Goal: Task Accomplishment & Management: Use online tool/utility

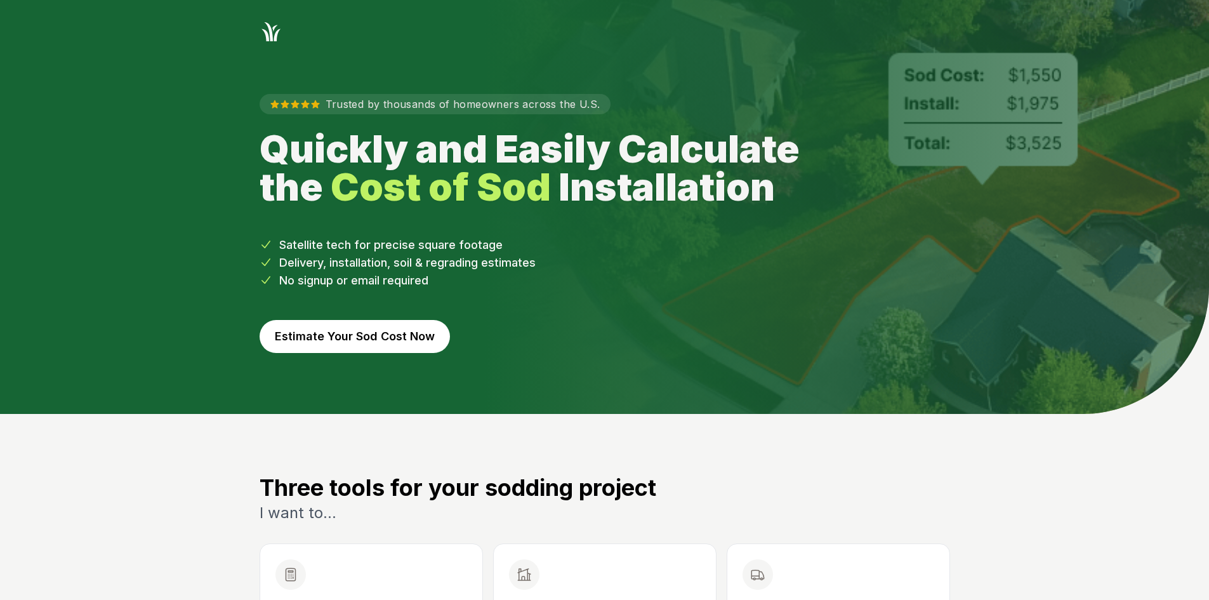
click at [390, 356] on div "Trusted by thousands of homeowners across the U.S. Quickly and Easily Calculate…" at bounding box center [604, 228] width 731 height 371
click at [393, 339] on button "Estimate Your Sod Cost Now" at bounding box center [355, 336] width 190 height 33
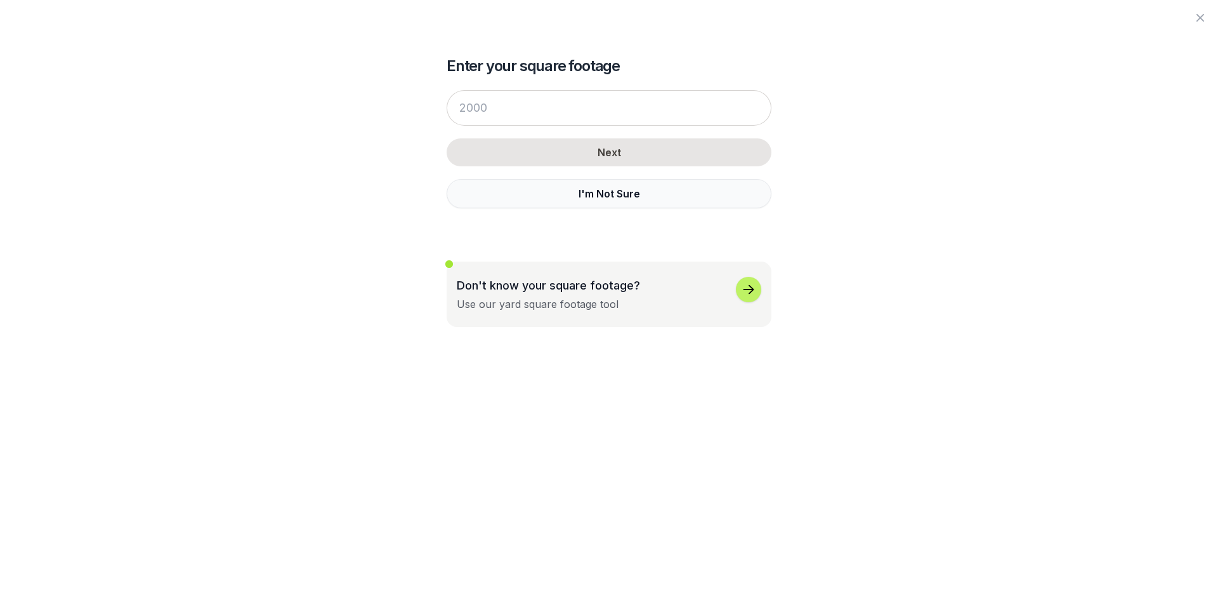
click at [497, 191] on button "I'm Not Sure" at bounding box center [609, 193] width 325 height 29
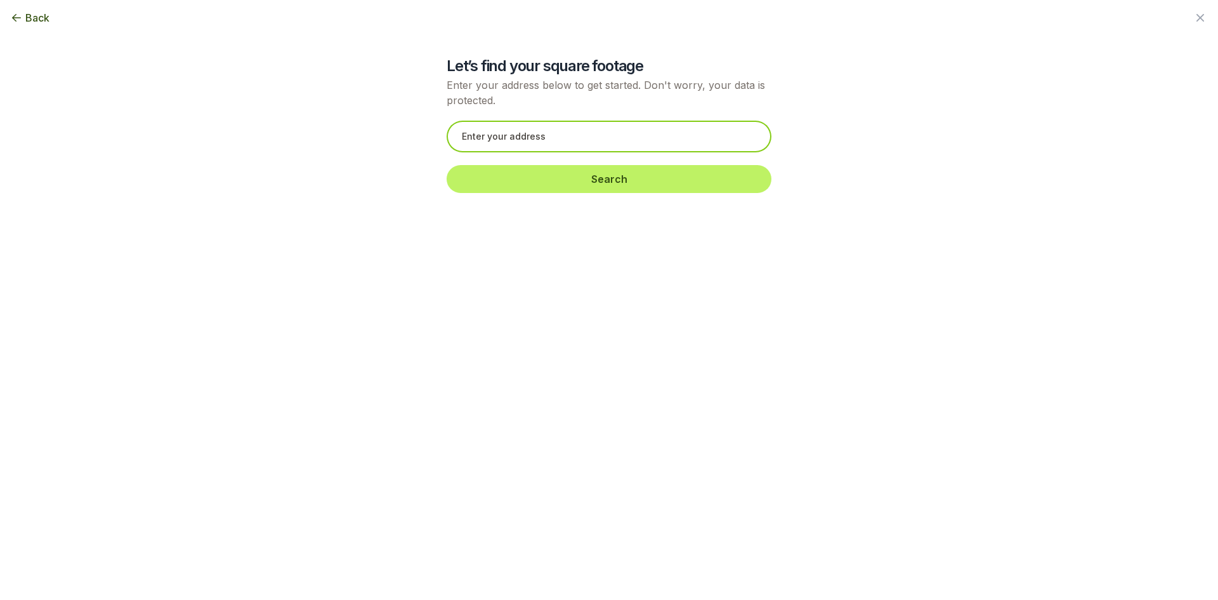
click at [521, 135] on input "text" at bounding box center [609, 137] width 325 height 32
paste input "[STREET_ADDRESS]"
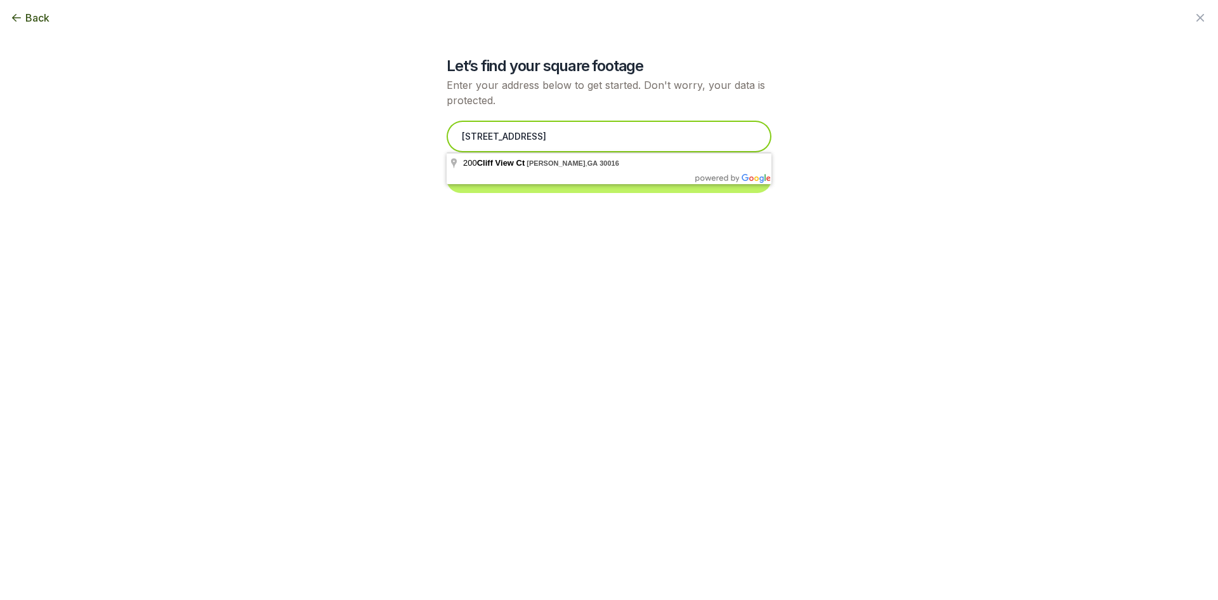
click at [466, 136] on input "[STREET_ADDRESS]" at bounding box center [609, 137] width 325 height 32
click at [476, 137] on input "[STREET_ADDRESS]" at bounding box center [609, 137] width 325 height 32
type input "[STREET_ADDRESS]"
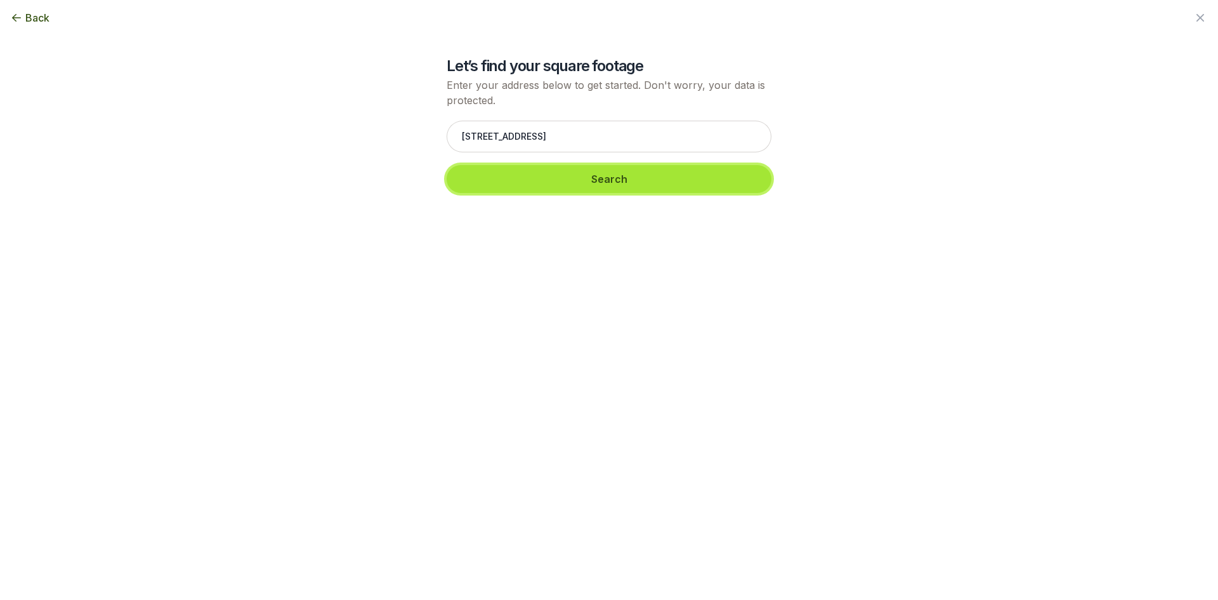
click at [499, 181] on button "Search" at bounding box center [609, 179] width 325 height 28
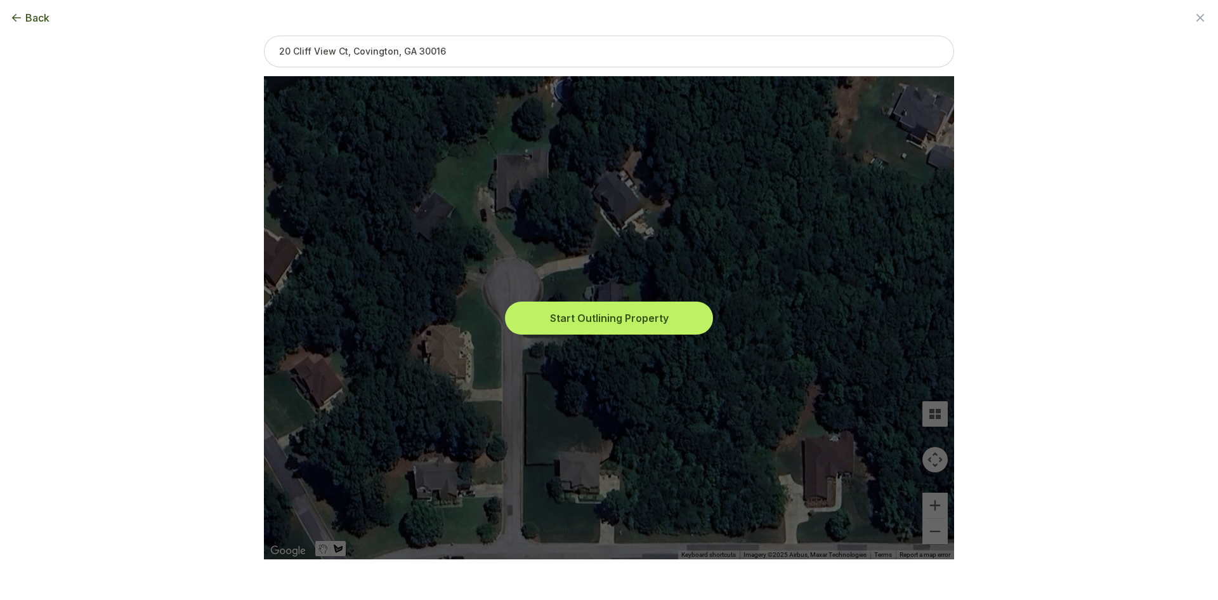
click at [562, 310] on button "Start Outlining Property" at bounding box center [609, 318] width 203 height 28
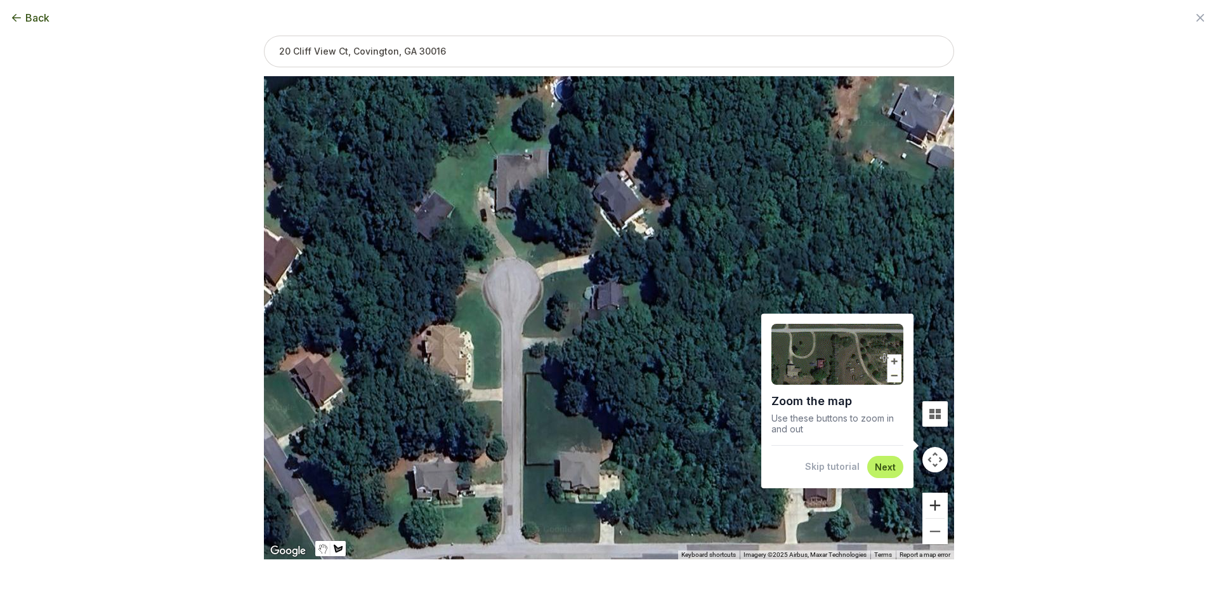
click at [930, 508] on button "Zoom in" at bounding box center [935, 504] width 25 height 25
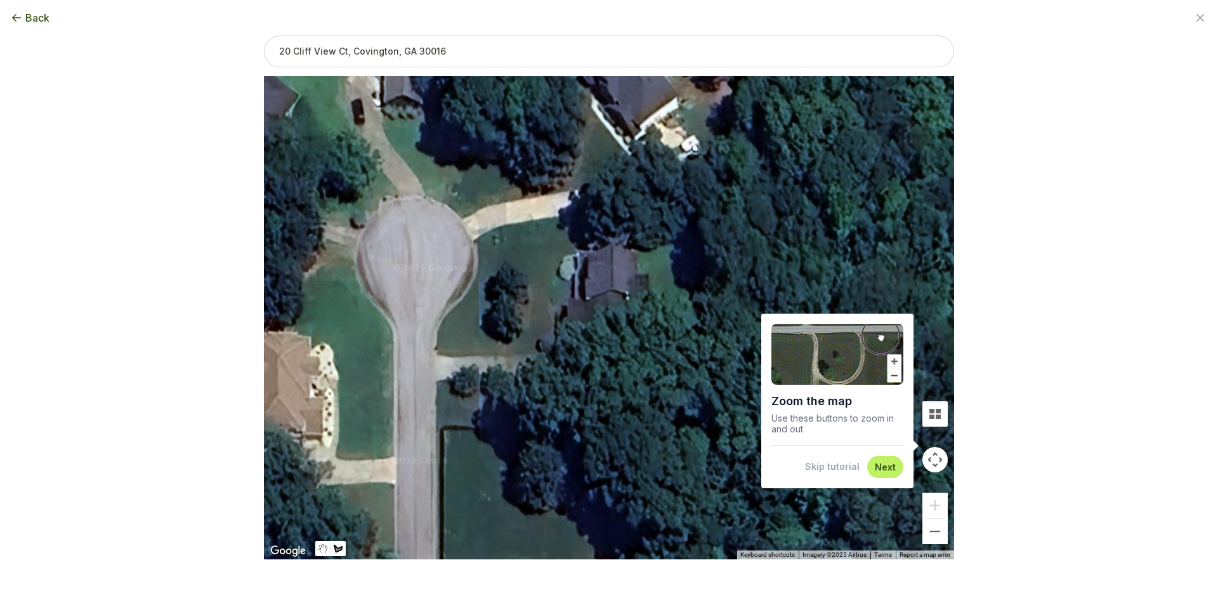
click at [850, 467] on button "Skip tutorial" at bounding box center [832, 466] width 55 height 13
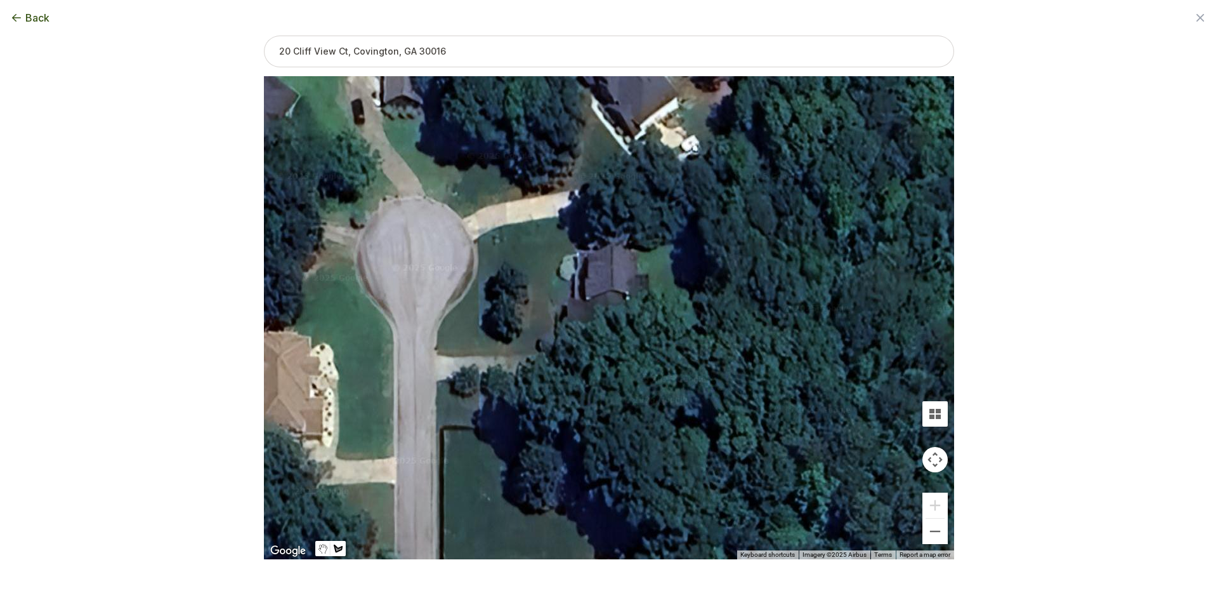
click at [564, 350] on div at bounding box center [609, 317] width 690 height 483
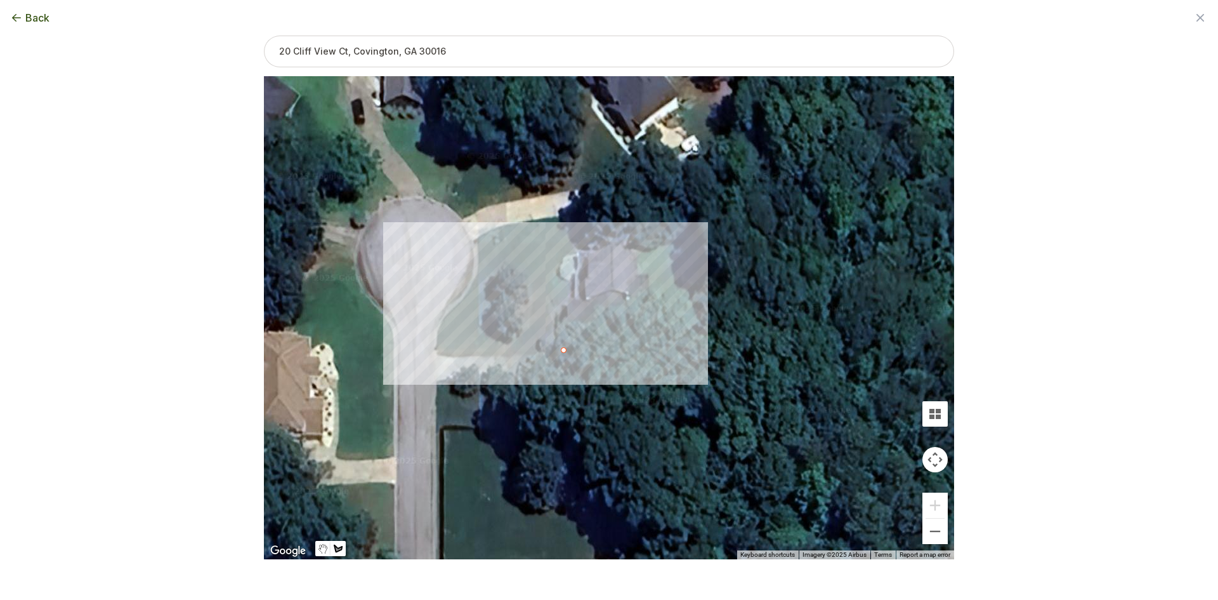
click at [487, 354] on div at bounding box center [609, 317] width 690 height 483
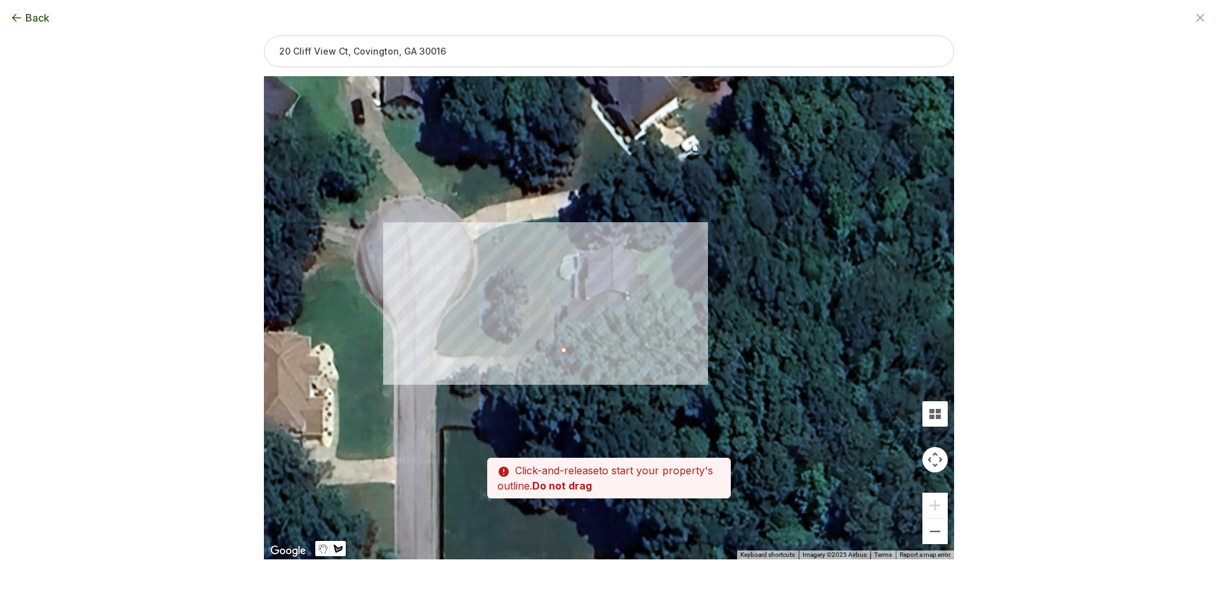
click at [484, 353] on div at bounding box center [609, 317] width 690 height 483
click at [436, 355] on div at bounding box center [609, 317] width 690 height 483
click at [432, 327] on div at bounding box center [609, 317] width 690 height 483
click at [440, 319] on div at bounding box center [609, 317] width 690 height 483
click at [460, 302] on div at bounding box center [609, 317] width 690 height 483
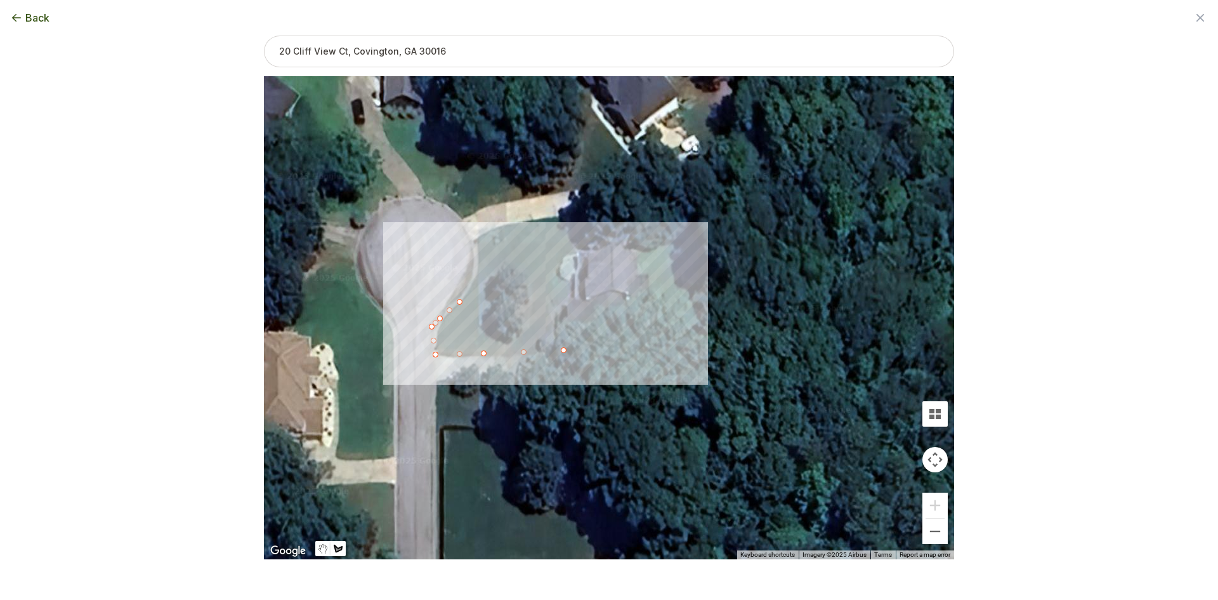
click at [476, 273] on div at bounding box center [609, 317] width 690 height 483
click at [475, 241] on div at bounding box center [609, 317] width 690 height 483
click at [636, 236] on div at bounding box center [609, 317] width 690 height 483
click at [637, 252] on div at bounding box center [609, 317] width 690 height 483
click at [614, 246] on div at bounding box center [609, 317] width 690 height 483
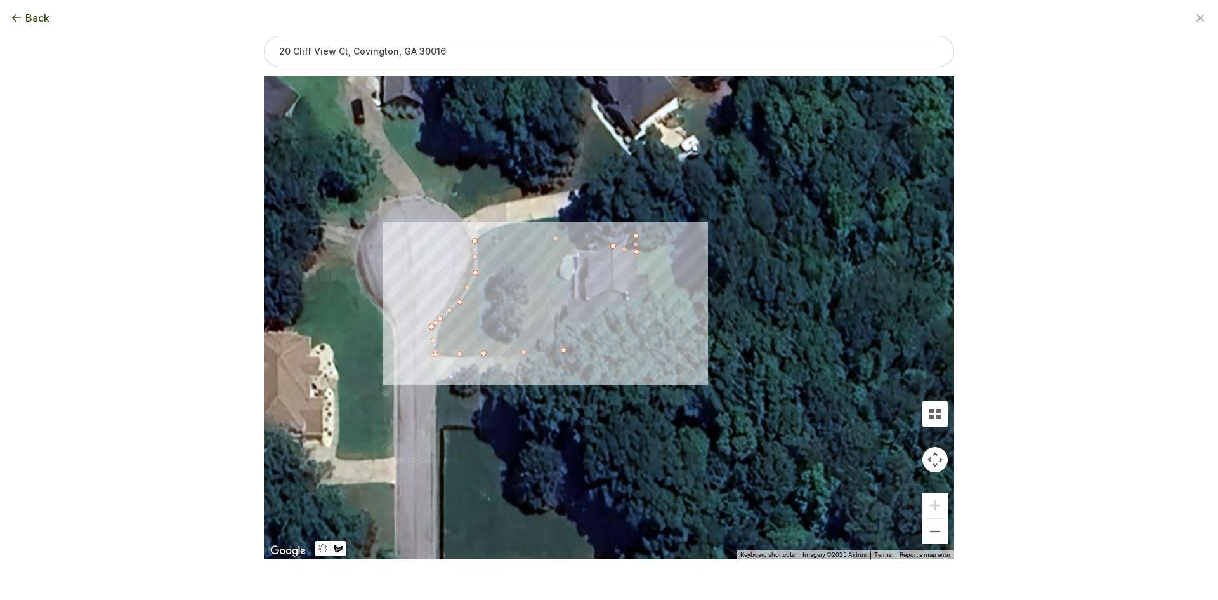
click at [581, 248] on div at bounding box center [609, 317] width 690 height 483
click at [563, 256] on div at bounding box center [609, 317] width 690 height 483
click at [560, 275] on div at bounding box center [609, 317] width 690 height 483
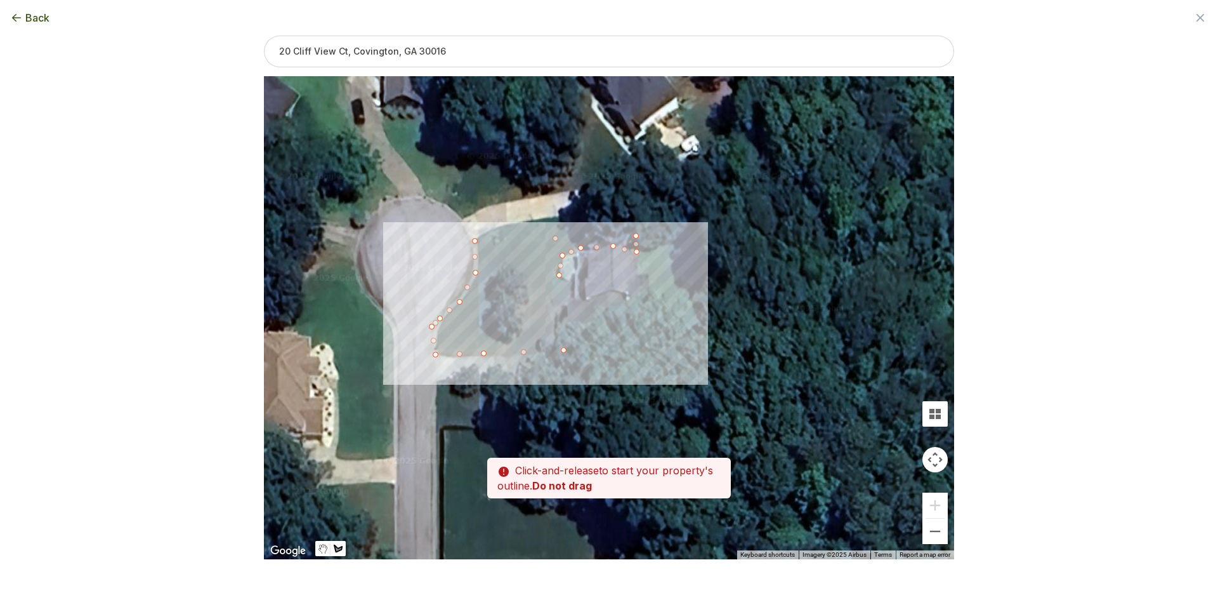
click at [570, 293] on div at bounding box center [609, 317] width 690 height 483
click at [563, 319] on div at bounding box center [609, 317] width 690 height 483
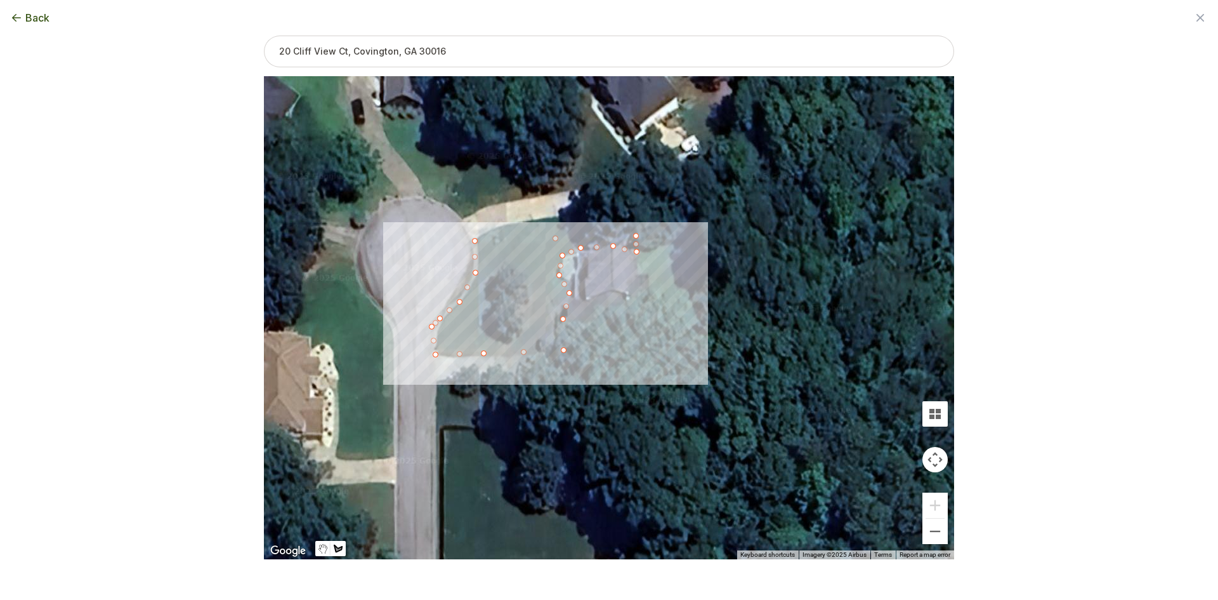
click at [526, 311] on div at bounding box center [609, 317] width 690 height 483
click at [527, 289] on div at bounding box center [609, 317] width 690 height 483
click at [520, 278] on div at bounding box center [609, 317] width 690 height 483
click at [500, 280] on div at bounding box center [609, 317] width 690 height 483
click at [496, 302] on div at bounding box center [609, 317] width 690 height 483
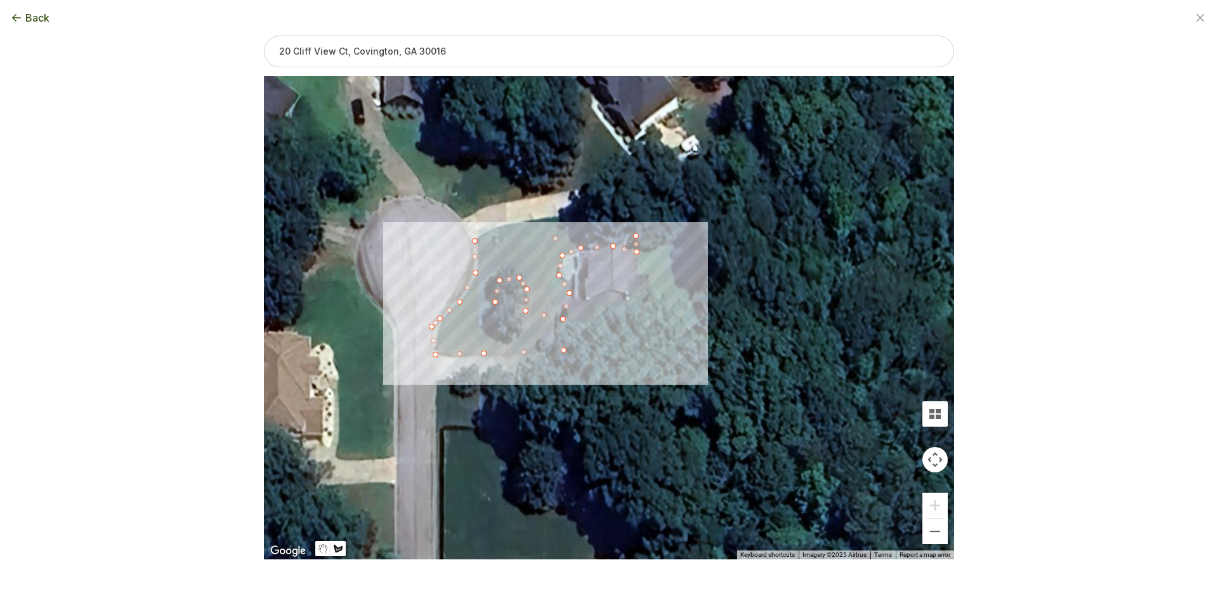
click at [494, 319] on div at bounding box center [609, 317] width 690 height 483
click at [504, 332] on div at bounding box center [609, 317] width 690 height 483
click at [515, 327] on div at bounding box center [609, 317] width 690 height 483
click at [523, 313] on div at bounding box center [609, 317] width 690 height 483
click at [564, 321] on div at bounding box center [609, 317] width 690 height 483
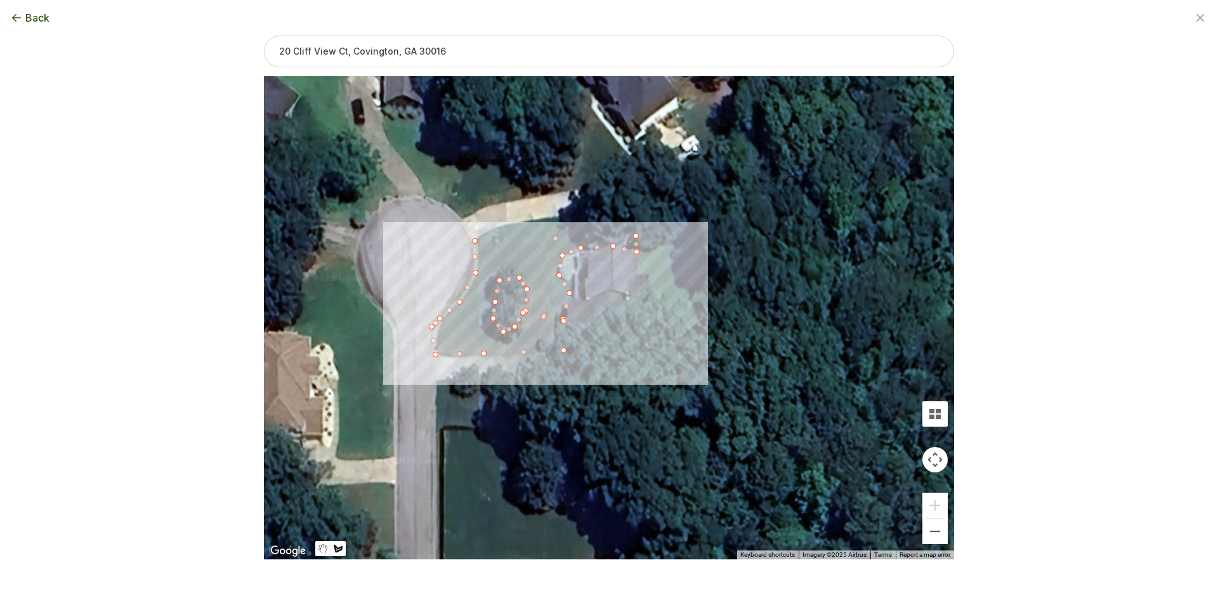
click at [565, 351] on div at bounding box center [609, 317] width 690 height 483
type input "4760"
drag, startPoint x: 589, startPoint y: 386, endPoint x: 626, endPoint y: 386, distance: 36.8
click at [626, 386] on div "4760 sqft" at bounding box center [609, 317] width 690 height 483
